Goal: Obtain resource: Obtain resource

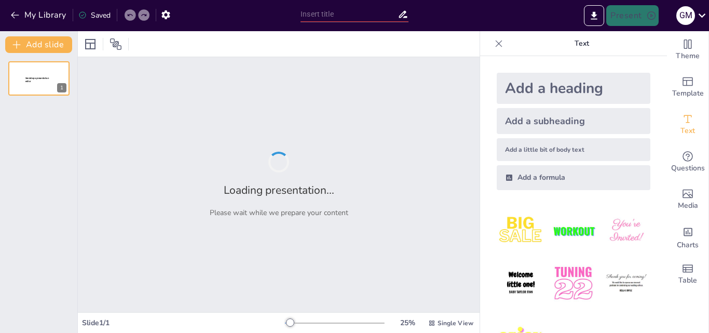
type input "FORMAS DE TRANSMISION DE LOS VIRUS"
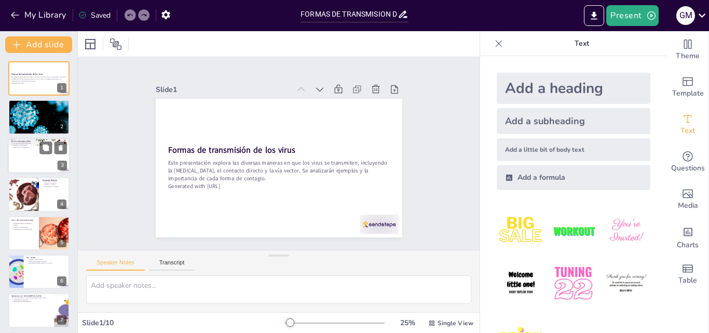
scroll to position [52, 0]
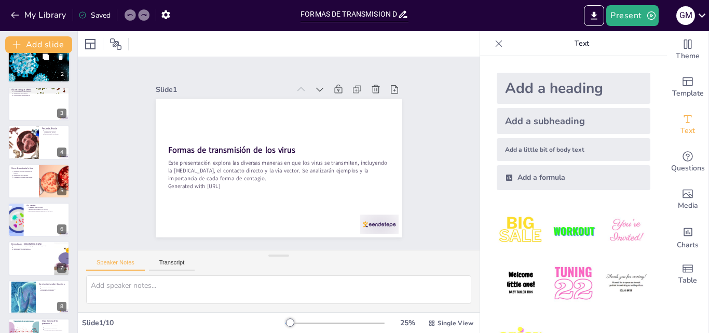
click at [53, 71] on div at bounding box center [39, 65] width 62 height 42
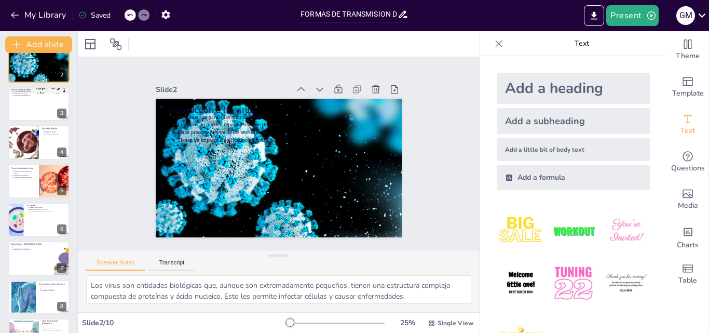
scroll to position [0, 0]
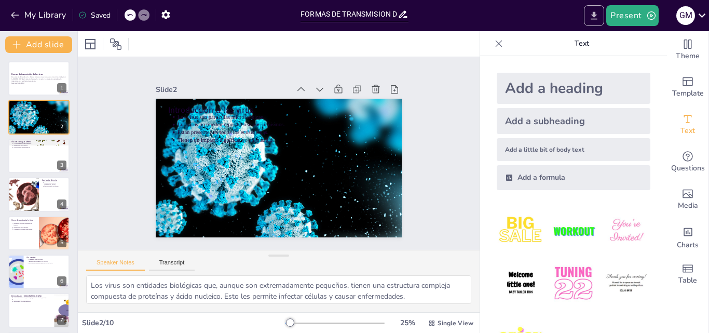
click at [596, 15] on icon "Export to PowerPoint" at bounding box center [594, 15] width 6 height 8
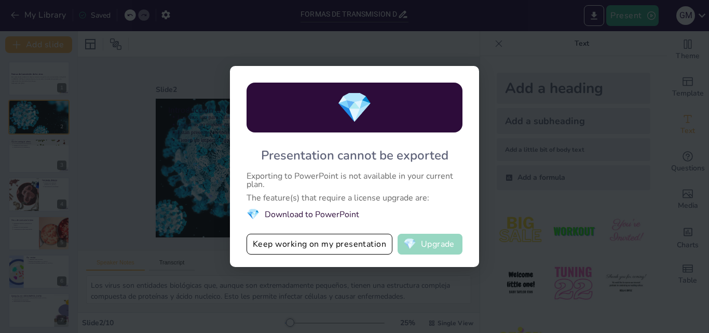
click at [418, 243] on button "💎 Upgrade" at bounding box center [430, 244] width 65 height 21
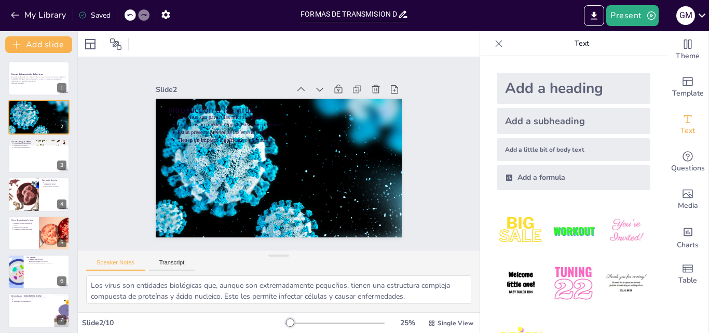
click at [584, 15] on div at bounding box center [594, 15] width 24 height 21
click at [591, 14] on icon "Export to PowerPoint" at bounding box center [594, 15] width 11 height 11
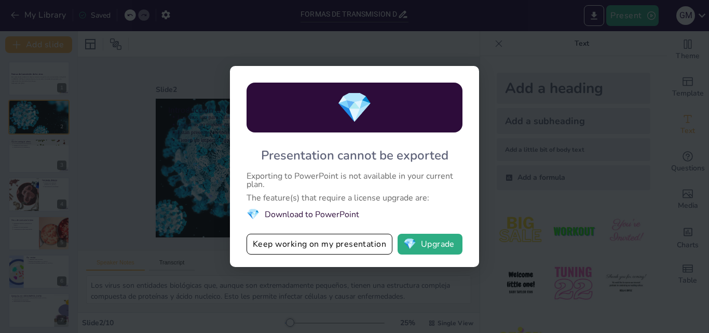
click at [353, 122] on span "💎" at bounding box center [354, 108] width 36 height 40
click at [327, 214] on li "💎 Download to PowerPoint" at bounding box center [355, 214] width 216 height 14
click at [302, 216] on li "💎 Download to PowerPoint" at bounding box center [355, 214] width 216 height 14
click at [301, 214] on li "💎 Download to PowerPoint" at bounding box center [355, 214] width 216 height 14
click at [300, 213] on li "💎 Download to PowerPoint" at bounding box center [355, 214] width 216 height 14
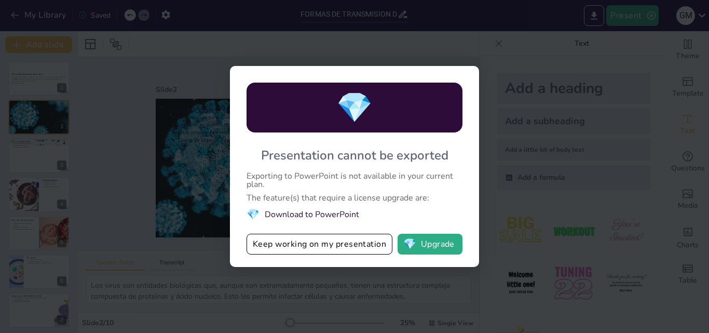
click at [300, 213] on li "💎 Download to PowerPoint" at bounding box center [355, 214] width 216 height 14
click at [347, 246] on button "Keep working on my presentation" at bounding box center [320, 244] width 146 height 21
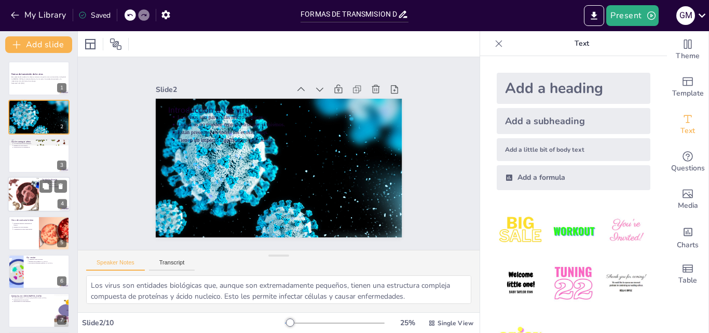
click at [16, 179] on div at bounding box center [23, 193] width 47 height 35
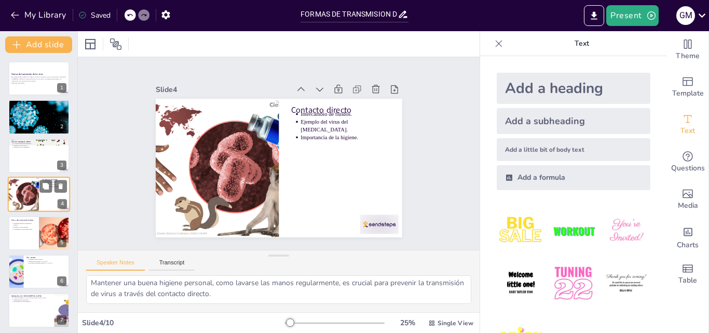
scroll to position [2, 0]
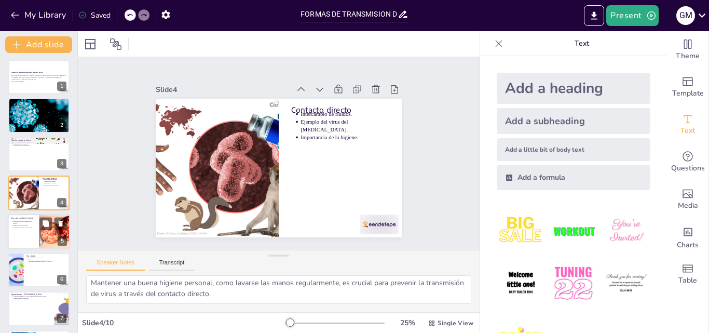
click at [37, 218] on div at bounding box center [39, 231] width 62 height 35
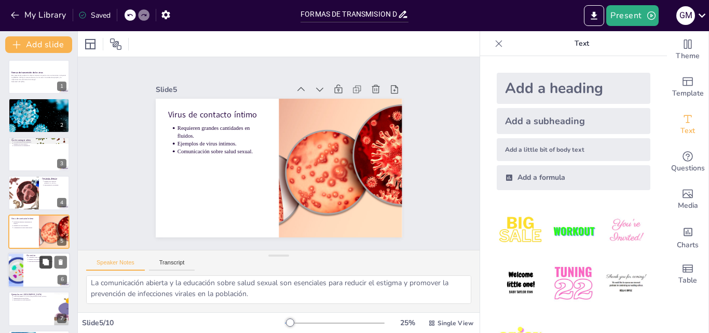
scroll to position [40, 0]
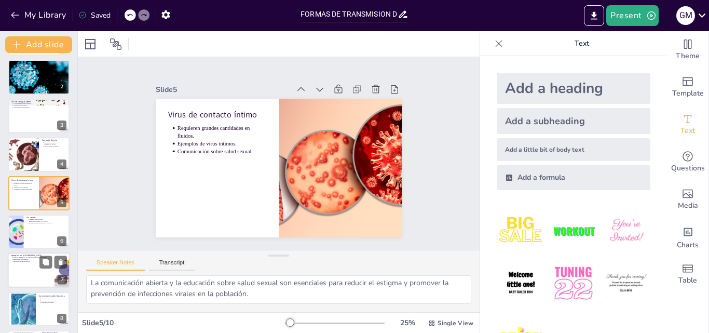
click at [17, 268] on div at bounding box center [39, 270] width 62 height 35
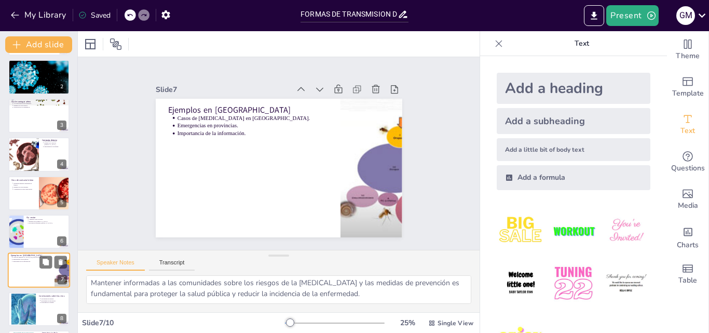
scroll to position [117, 0]
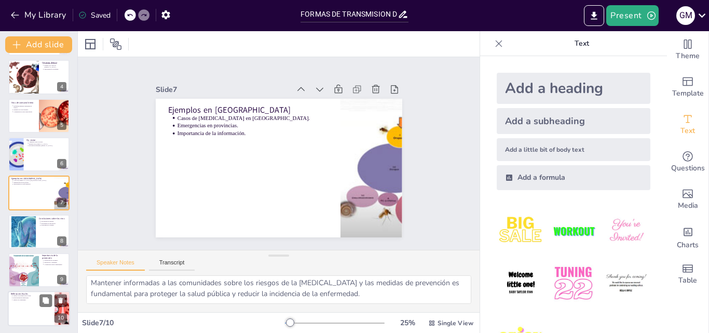
click at [19, 309] on div at bounding box center [39, 308] width 62 height 35
type textarea "Comprender la transmisión de virus es esencial para implementar estrategias que…"
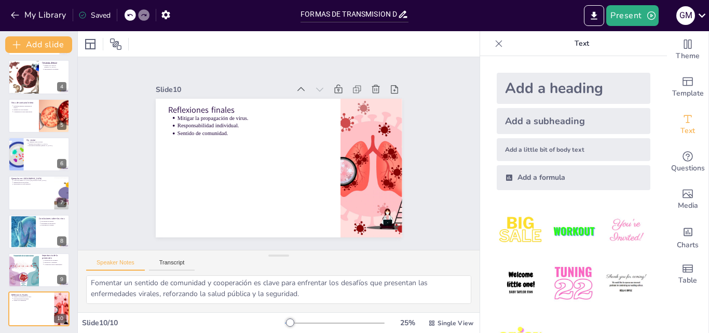
scroll to position [119, 0]
